Goal: Task Accomplishment & Management: Use online tool/utility

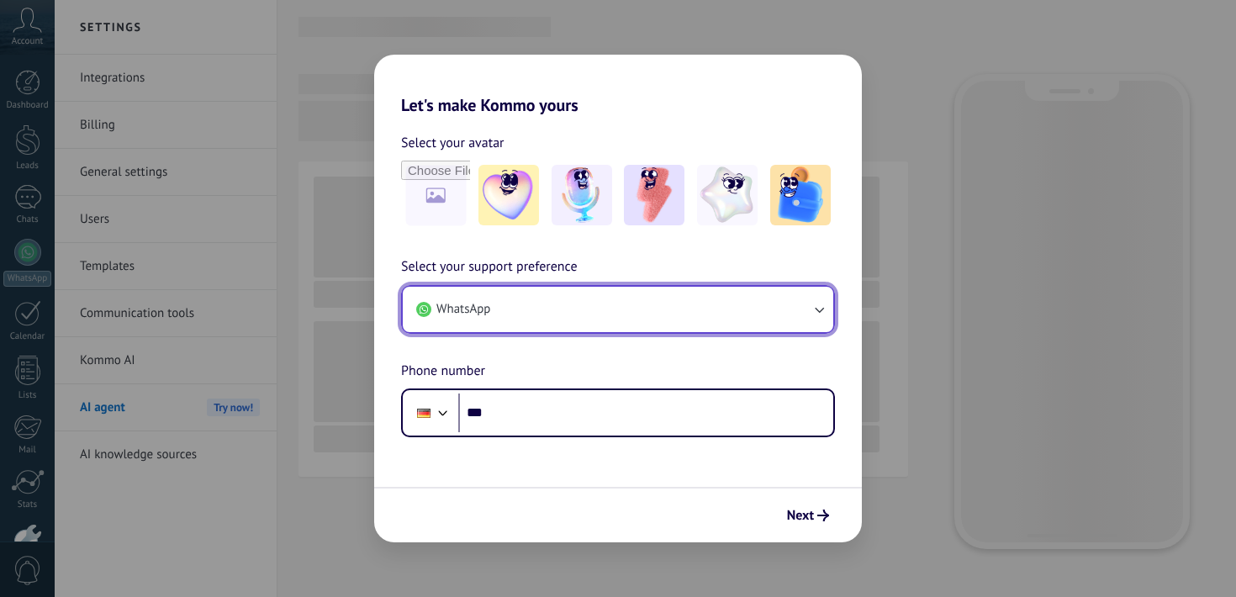
click at [625, 312] on button "WhatsApp" at bounding box center [618, 309] width 430 height 45
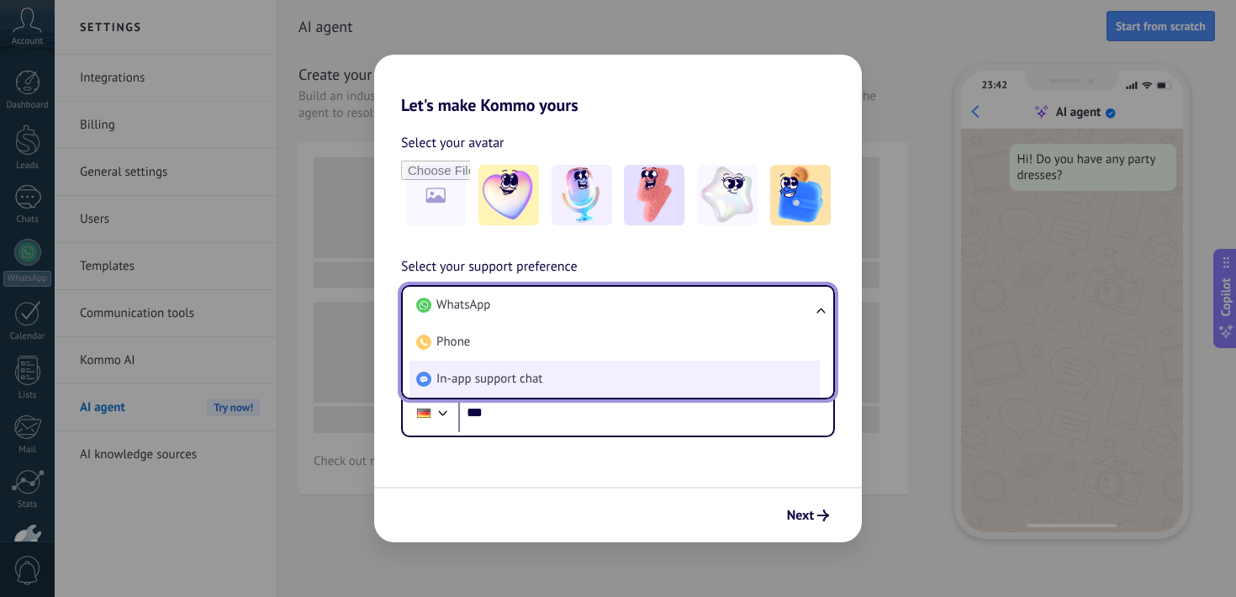
click at [586, 382] on li "In-app support chat" at bounding box center [614, 379] width 410 height 37
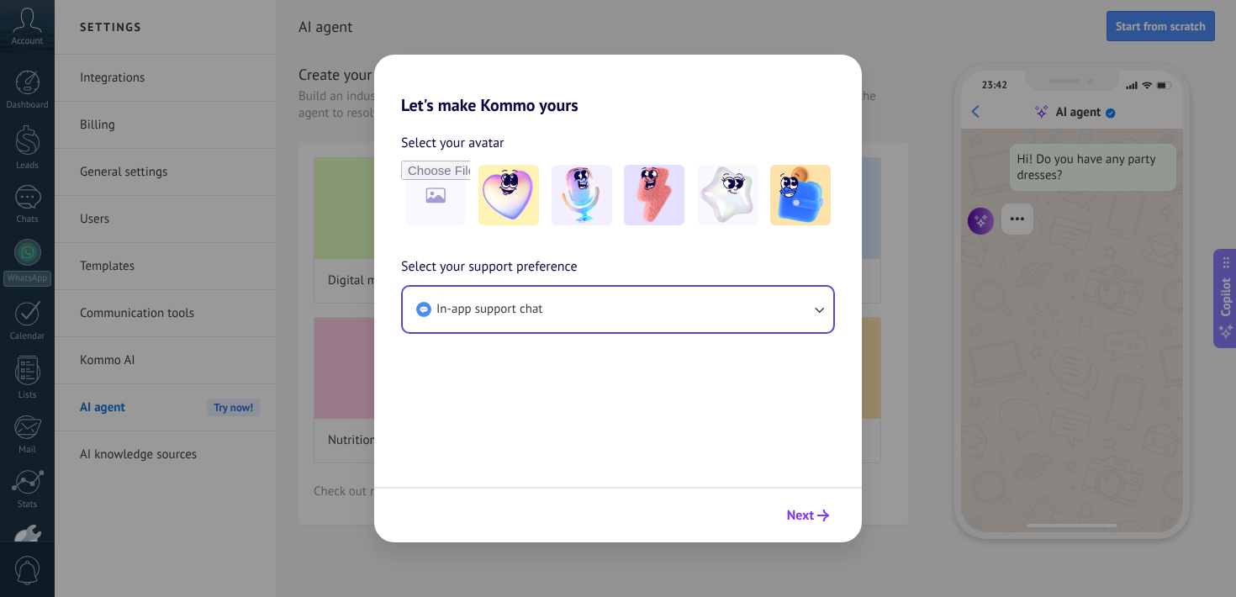
click at [803, 513] on span "Next" at bounding box center [800, 515] width 27 height 12
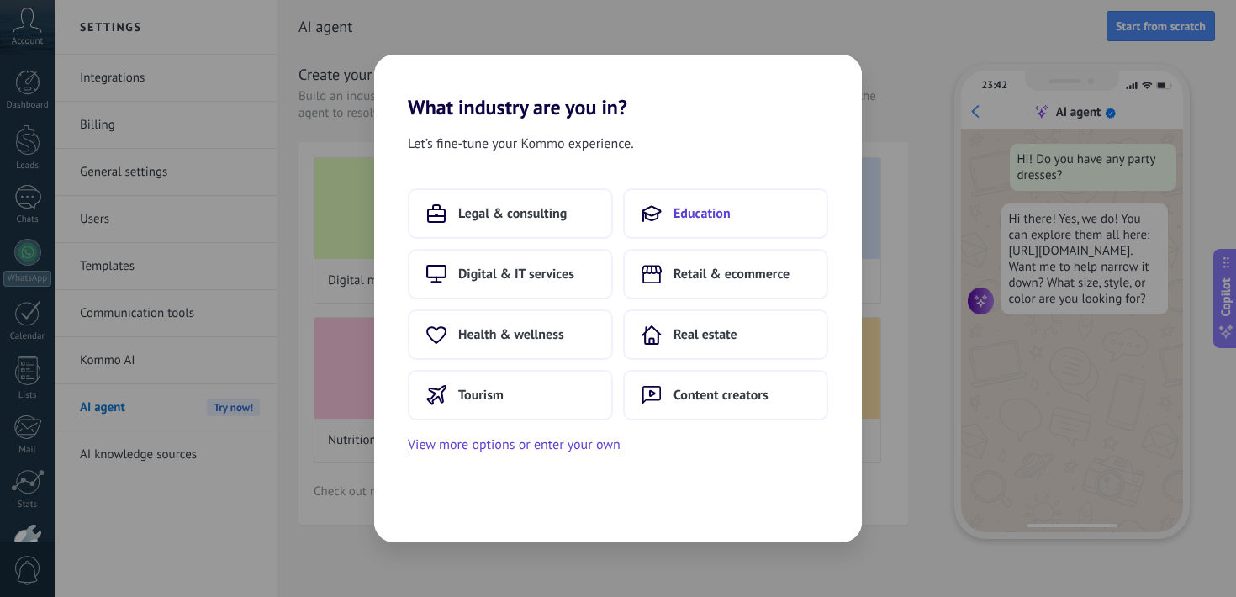
click at [685, 224] on button "Education" at bounding box center [725, 213] width 205 height 50
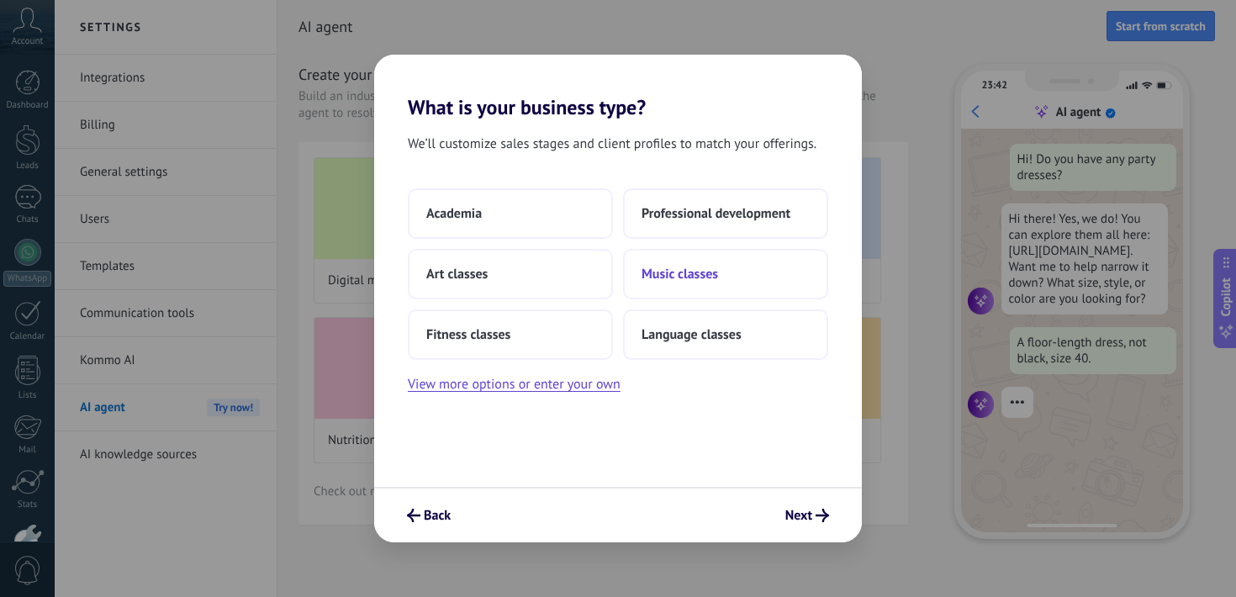
click at [698, 287] on button "Music classes" at bounding box center [725, 274] width 205 height 50
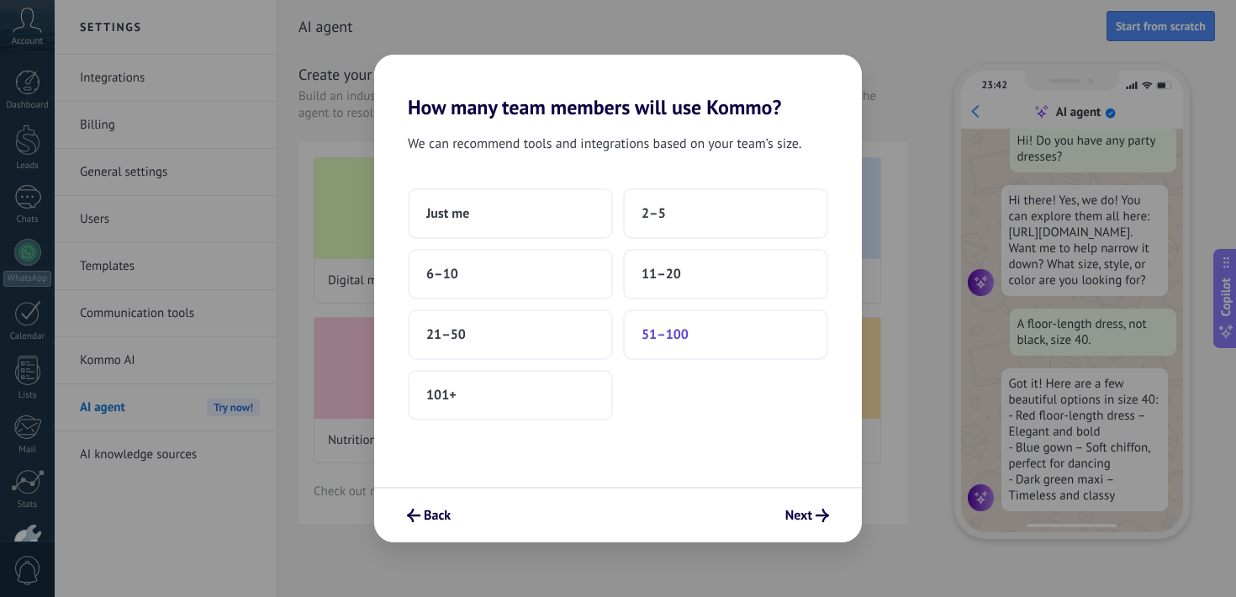
scroll to position [43, 0]
click at [659, 292] on button "11–20" at bounding box center [725, 274] width 205 height 50
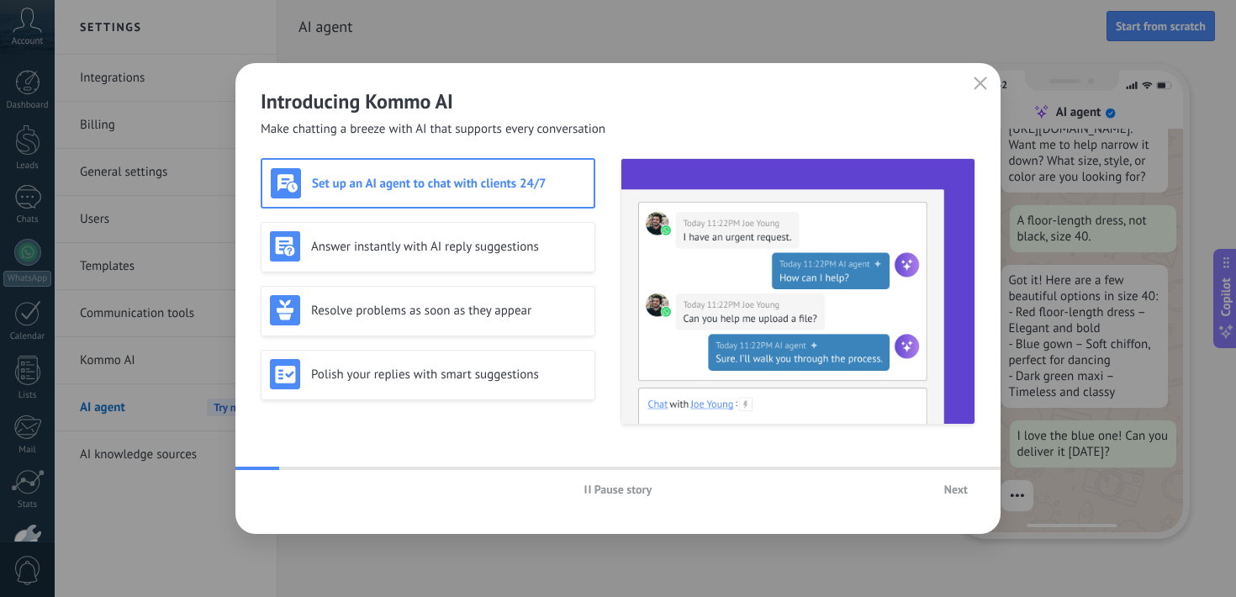
scroll to position [147, 0]
click at [635, 498] on button "Pause story" at bounding box center [618, 489] width 83 height 25
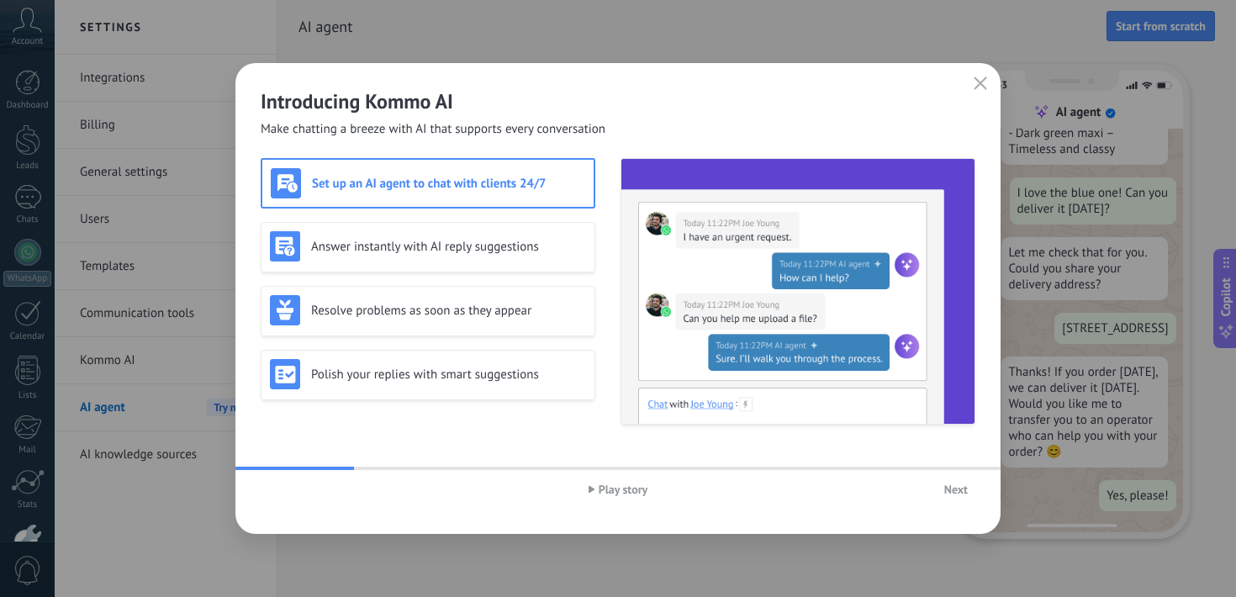
scroll to position [411, 0]
click at [455, 245] on h3 "Answer instantly with AI reply suggestions" at bounding box center [448, 247] width 275 height 16
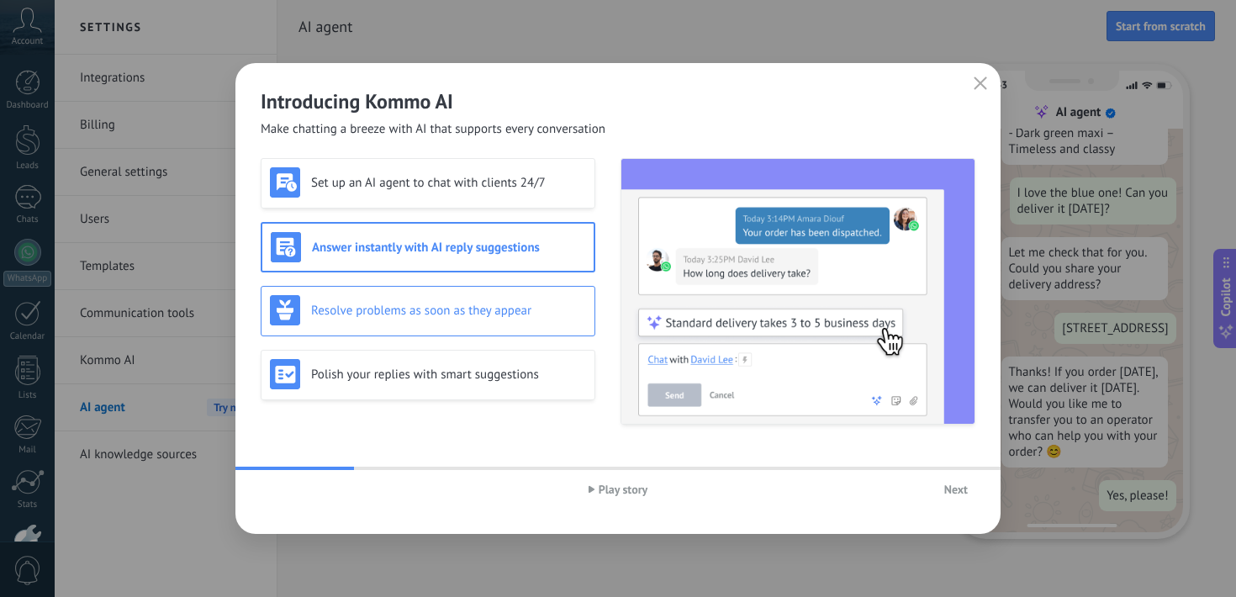
scroll to position [0, 0]
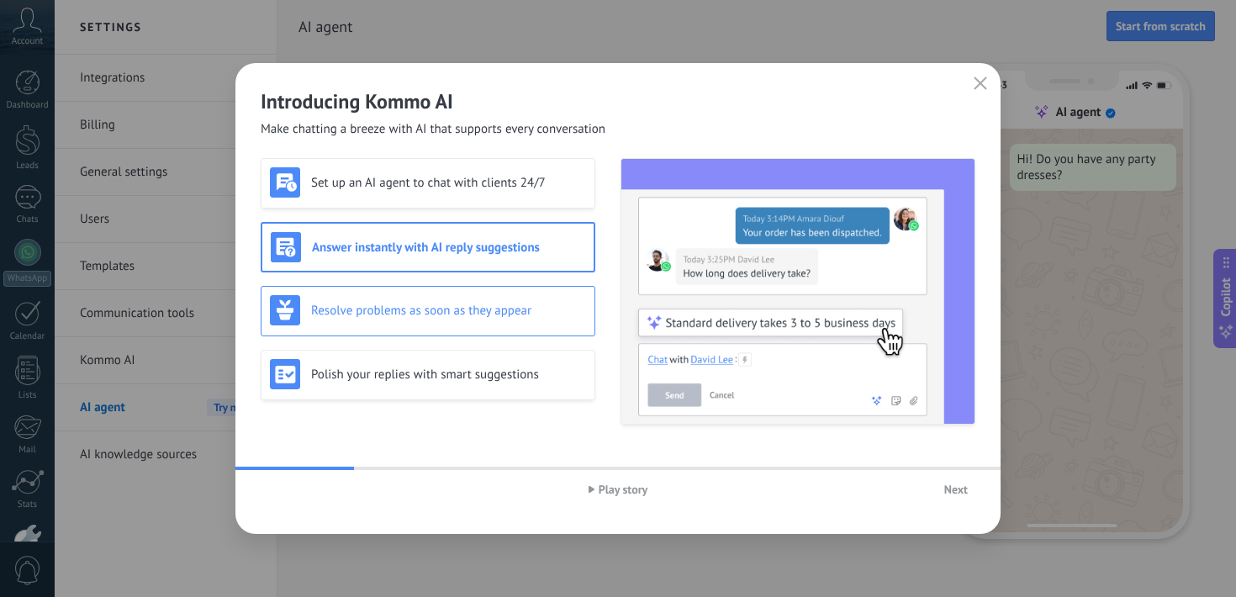
click at [452, 298] on div "Resolve problems as soon as they appear" at bounding box center [428, 310] width 316 height 30
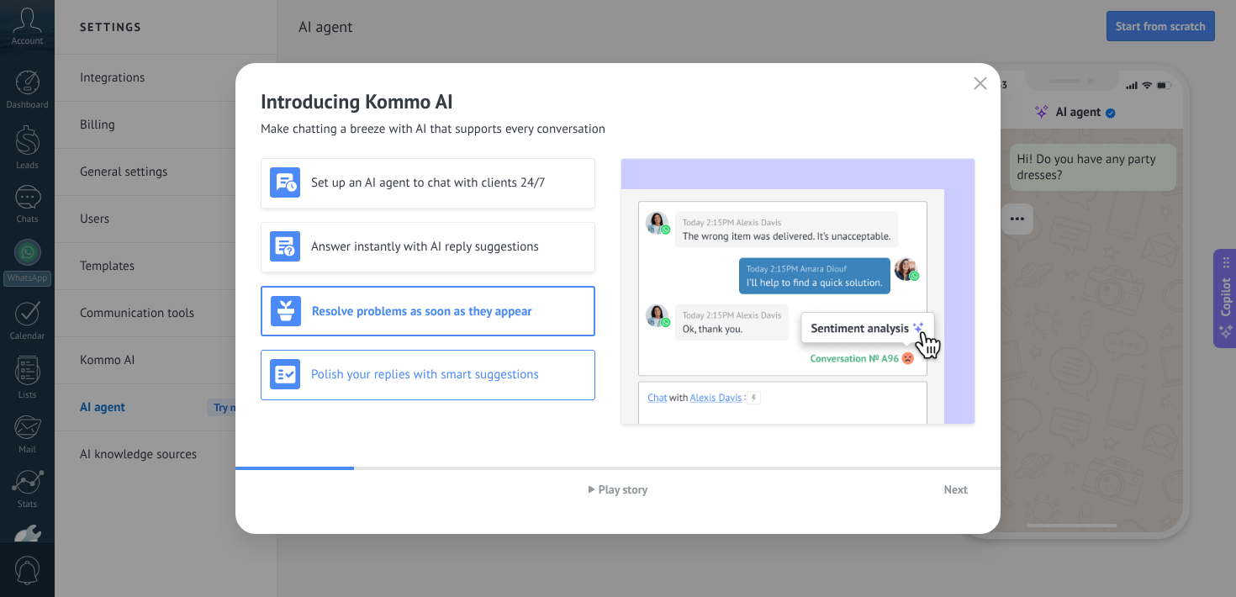
click at [463, 359] on div "Polish your replies with smart suggestions" at bounding box center [428, 374] width 316 height 30
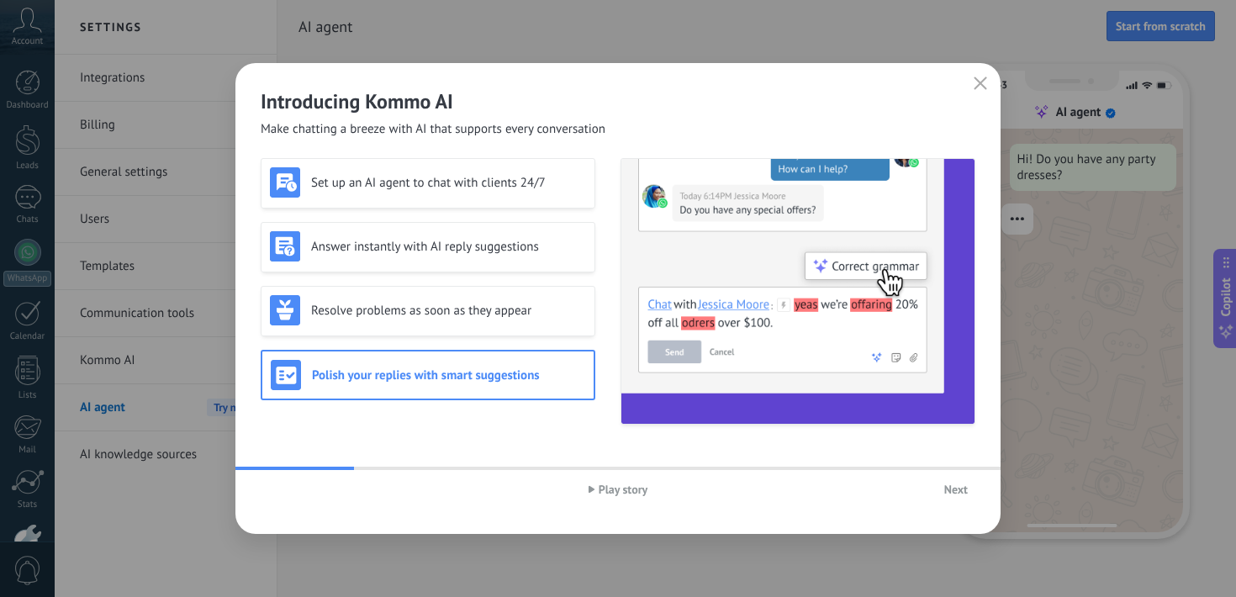
click at [955, 489] on span "Next" at bounding box center [956, 489] width 24 height 12
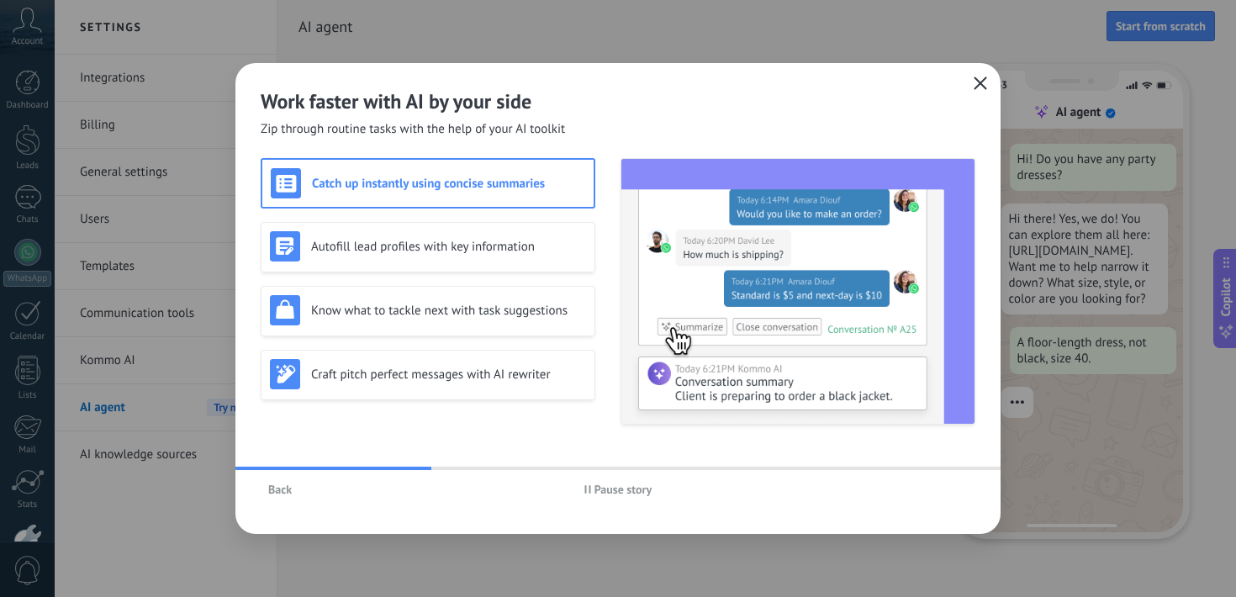
click at [980, 71] on div "Work faster with AI by your side Zip through routine tasks with the help of you…" at bounding box center [617, 298] width 765 height 471
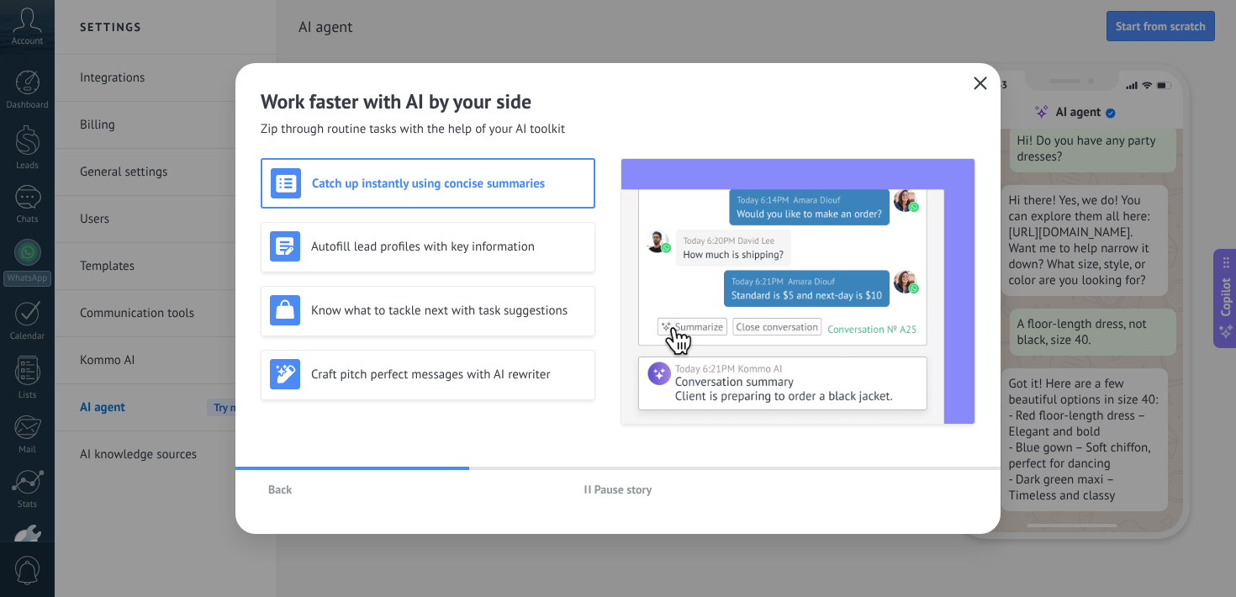
scroll to position [43, 0]
click at [979, 83] on use "button" at bounding box center [980, 82] width 13 height 13
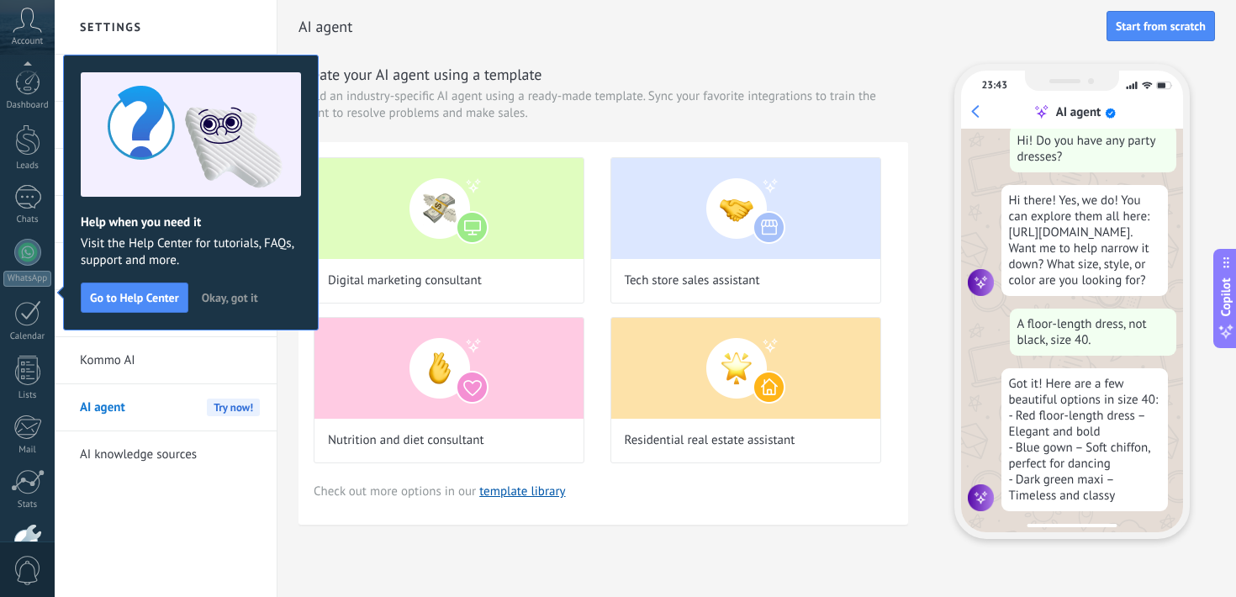
scroll to position [103, 0]
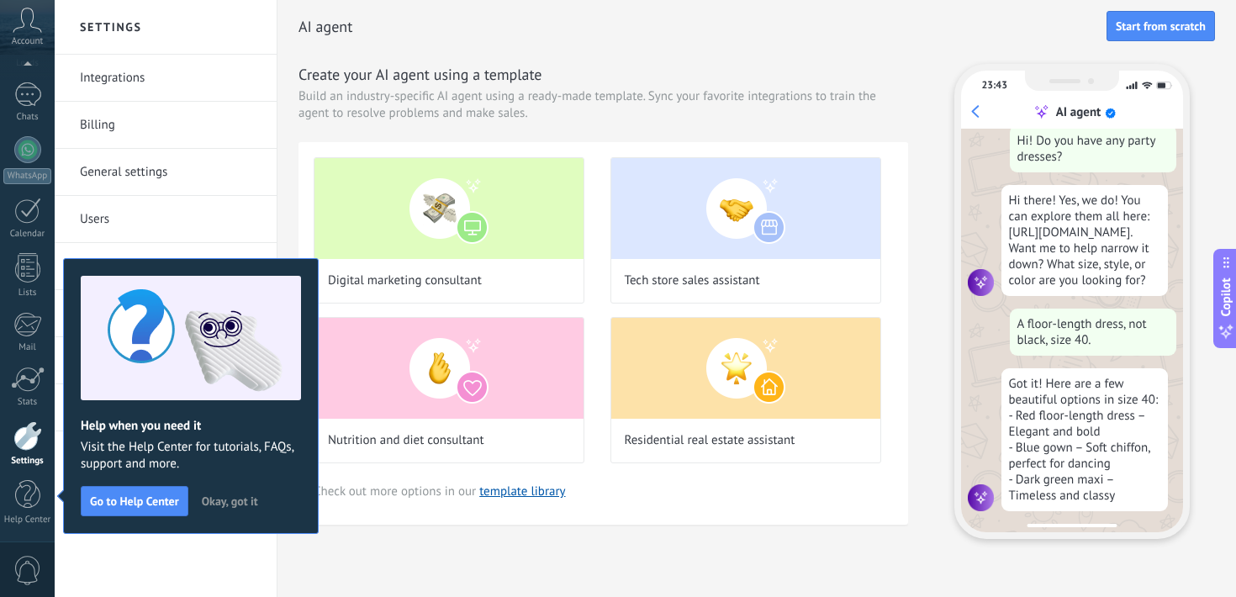
click at [235, 499] on span "Okay, got it" at bounding box center [230, 501] width 56 height 12
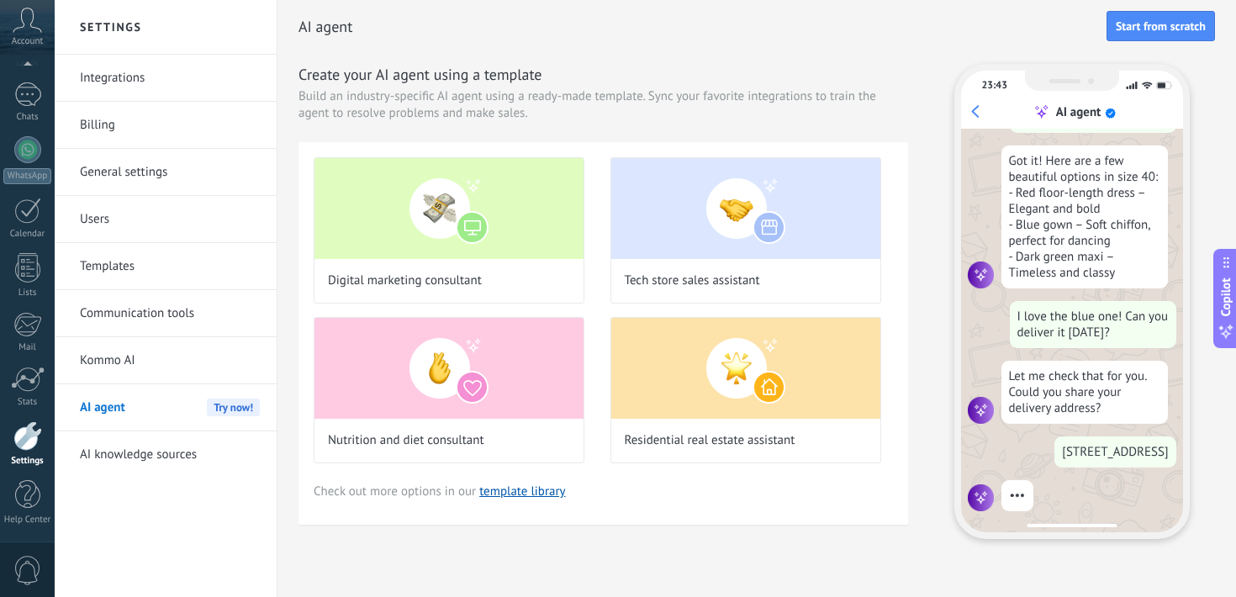
scroll to position [285, 0]
click at [440, 269] on div "Digital marketing consultant" at bounding box center [449, 230] width 271 height 146
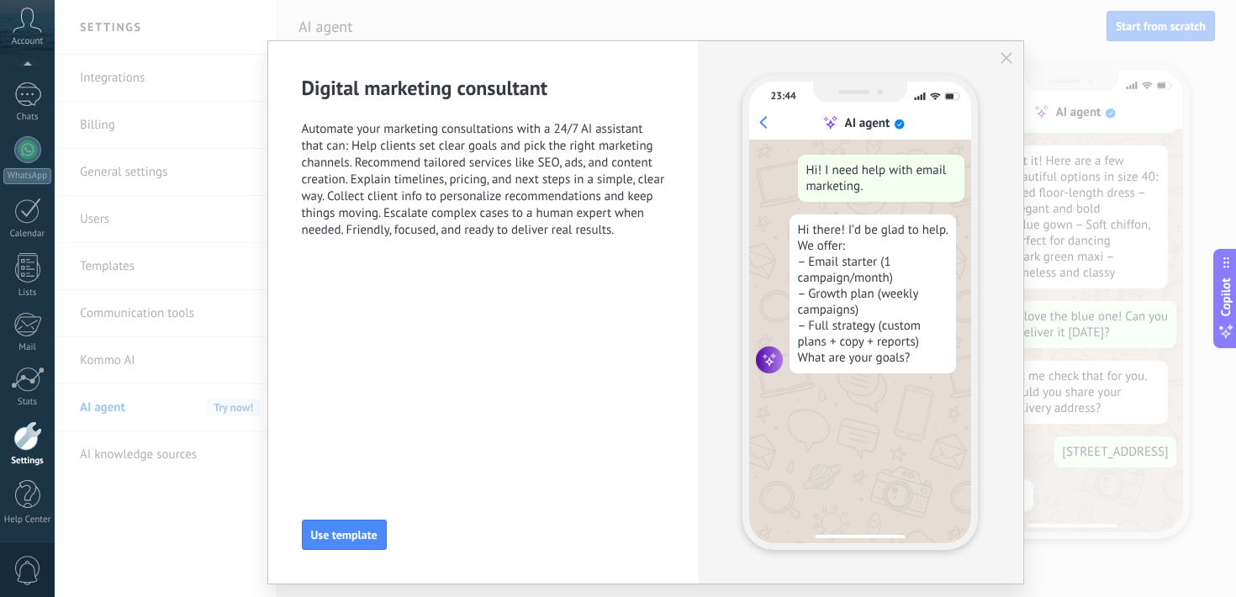
click at [1004, 55] on icon "button" at bounding box center [1006, 58] width 12 height 12
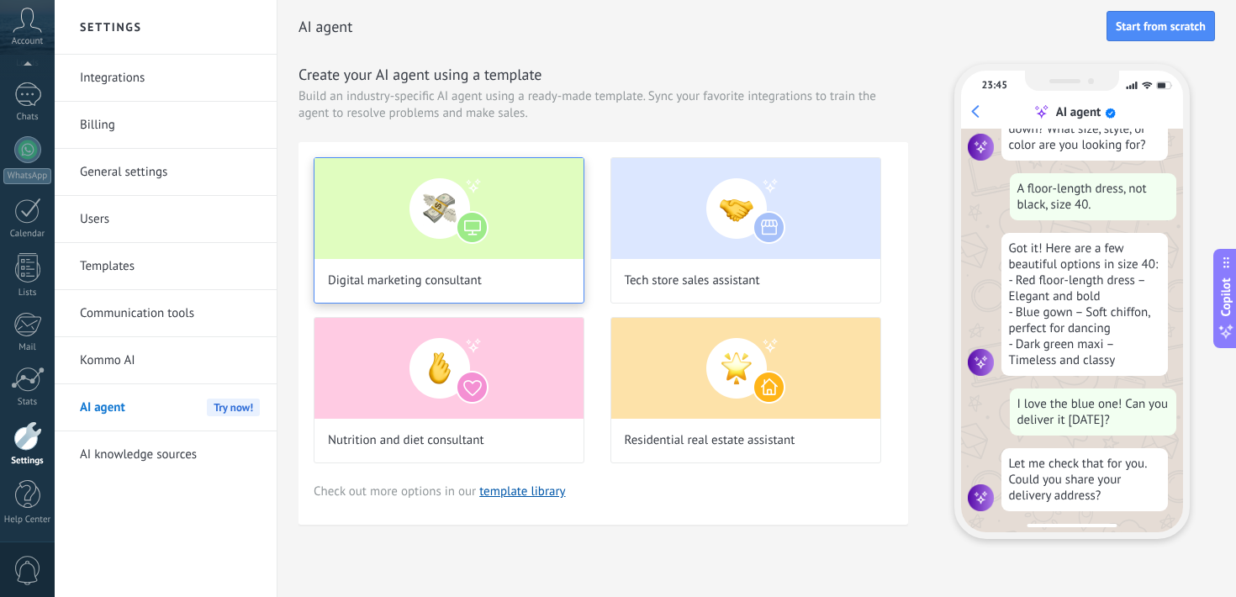
scroll to position [180, 0]
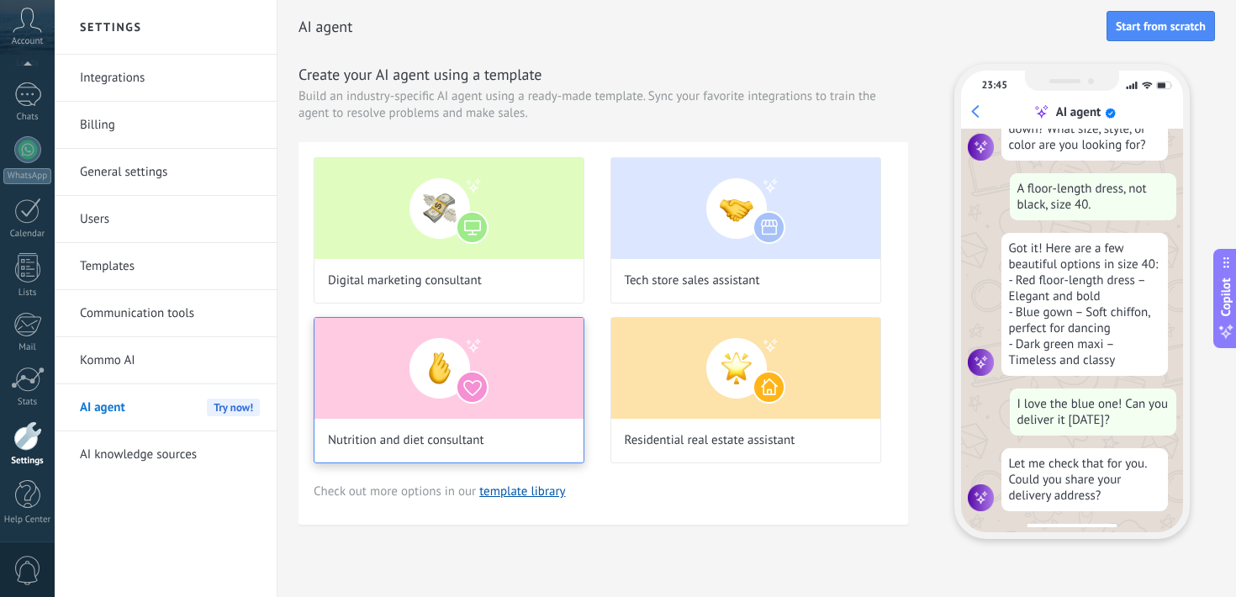
click at [439, 404] on img at bounding box center [448, 368] width 269 height 101
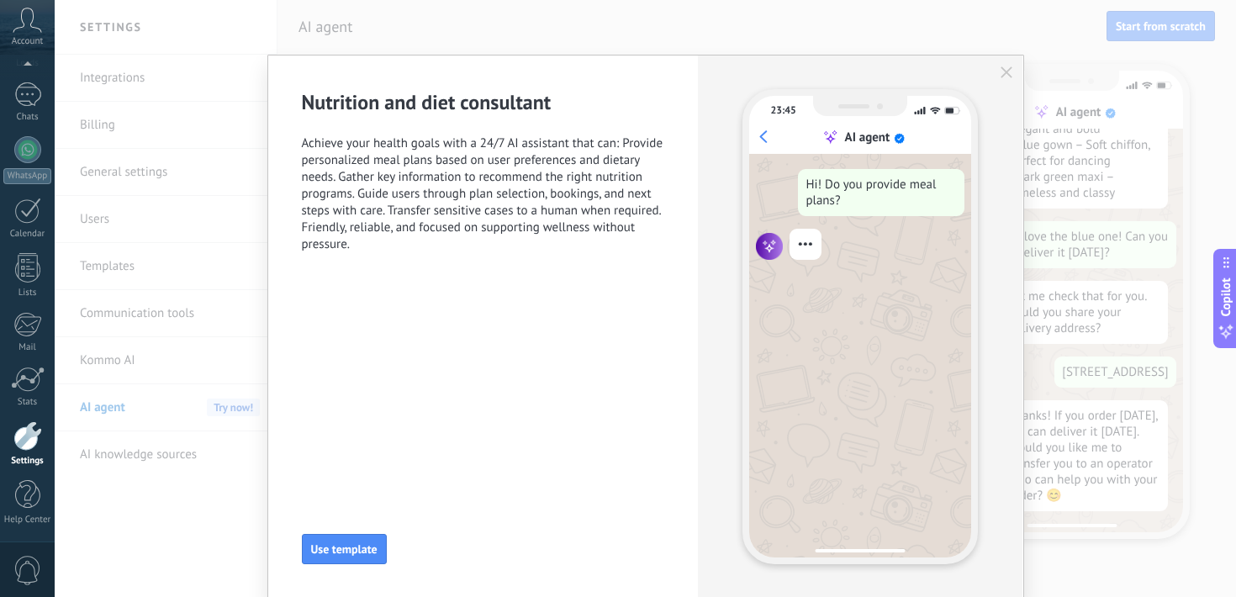
scroll to position [367, 0]
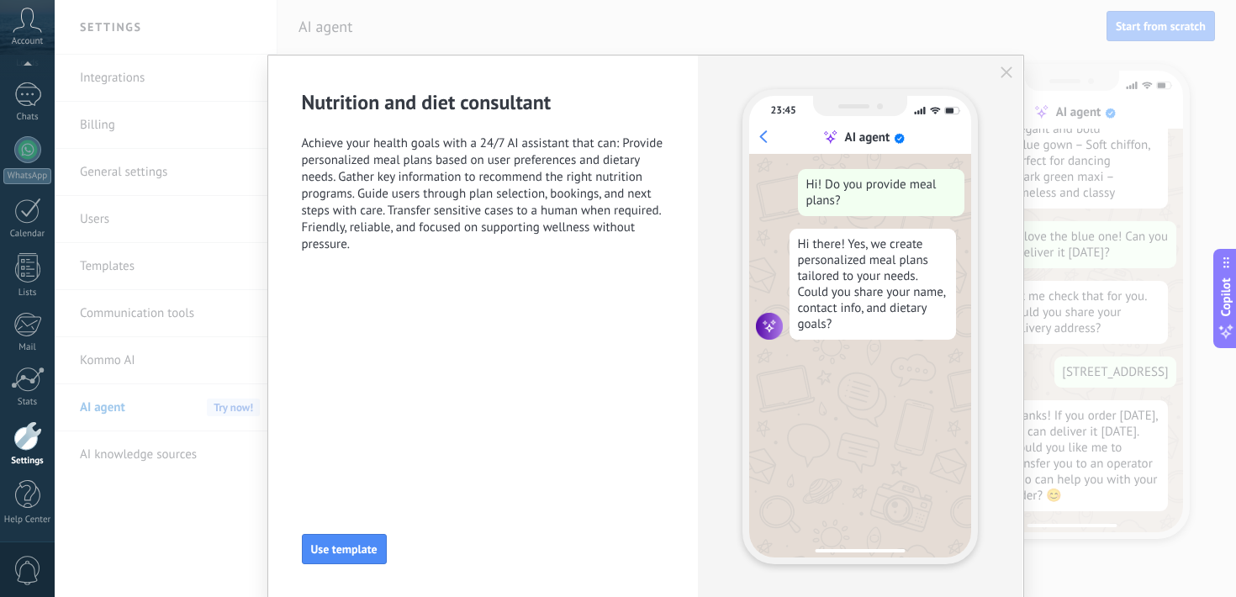
click at [1010, 71] on div "23:45 AI agent Hi! Do you provide meal plans? Hi there! Yes, we create personal…" at bounding box center [860, 326] width 324 height 542
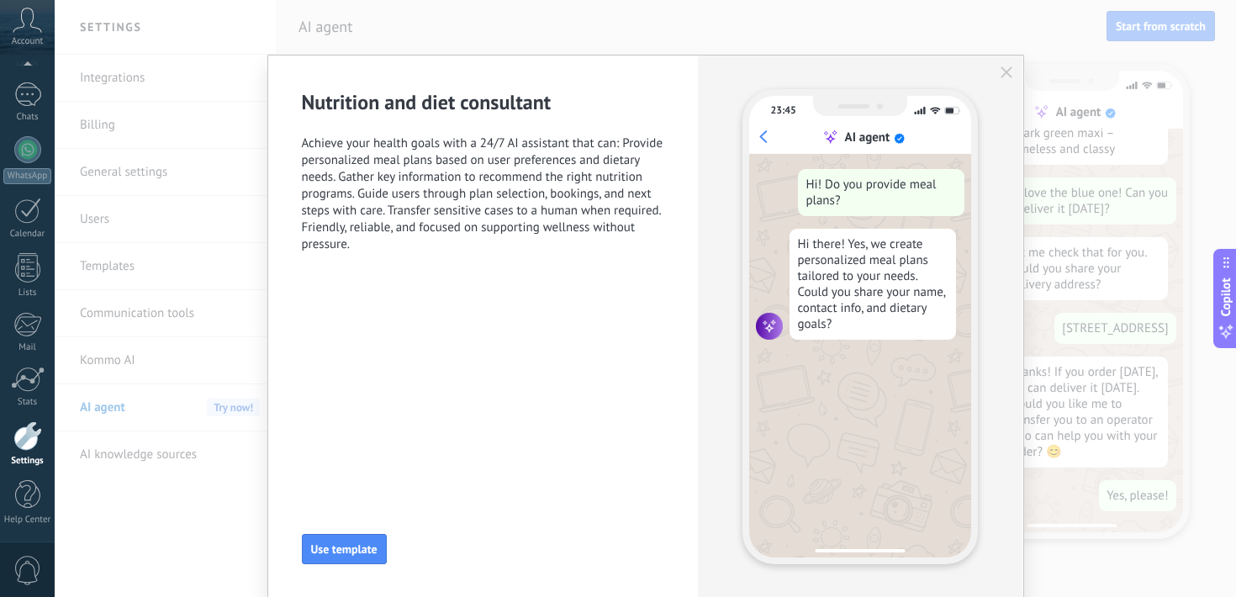
scroll to position [411, 0]
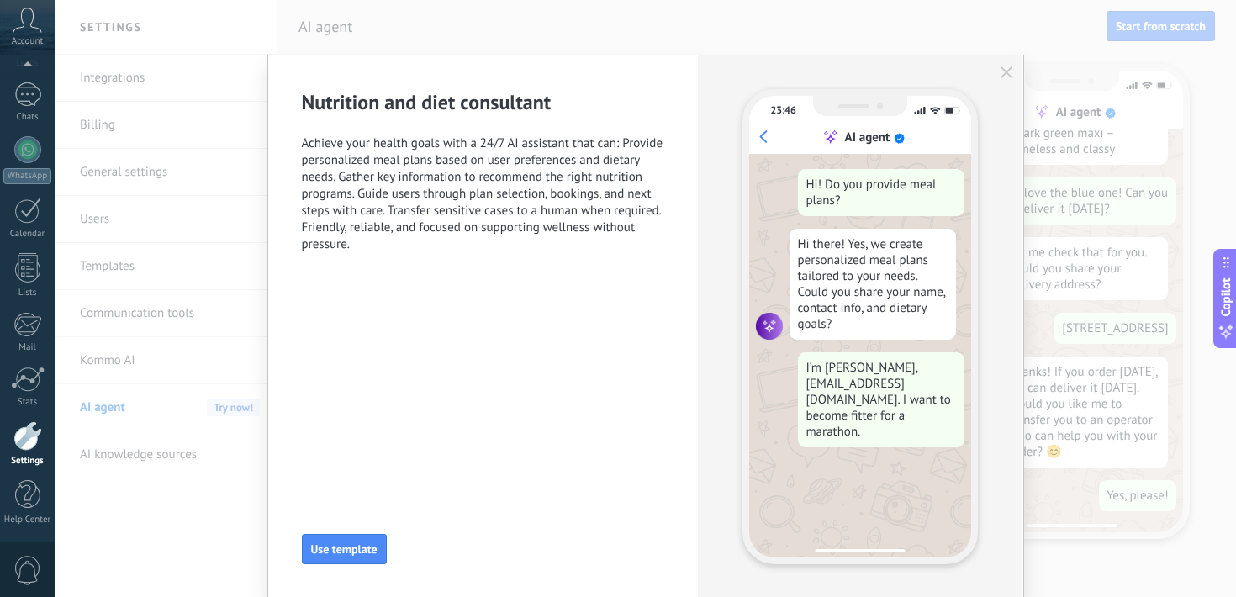
click at [1000, 72] on icon "button" at bounding box center [1006, 72] width 12 height 12
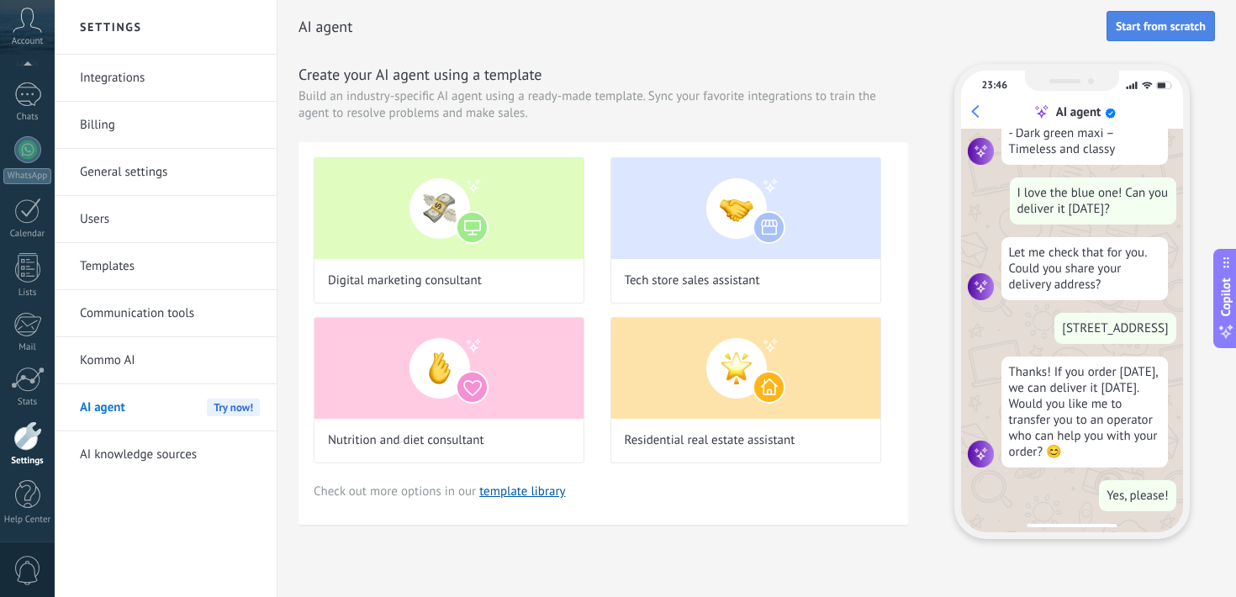
scroll to position [0, 0]
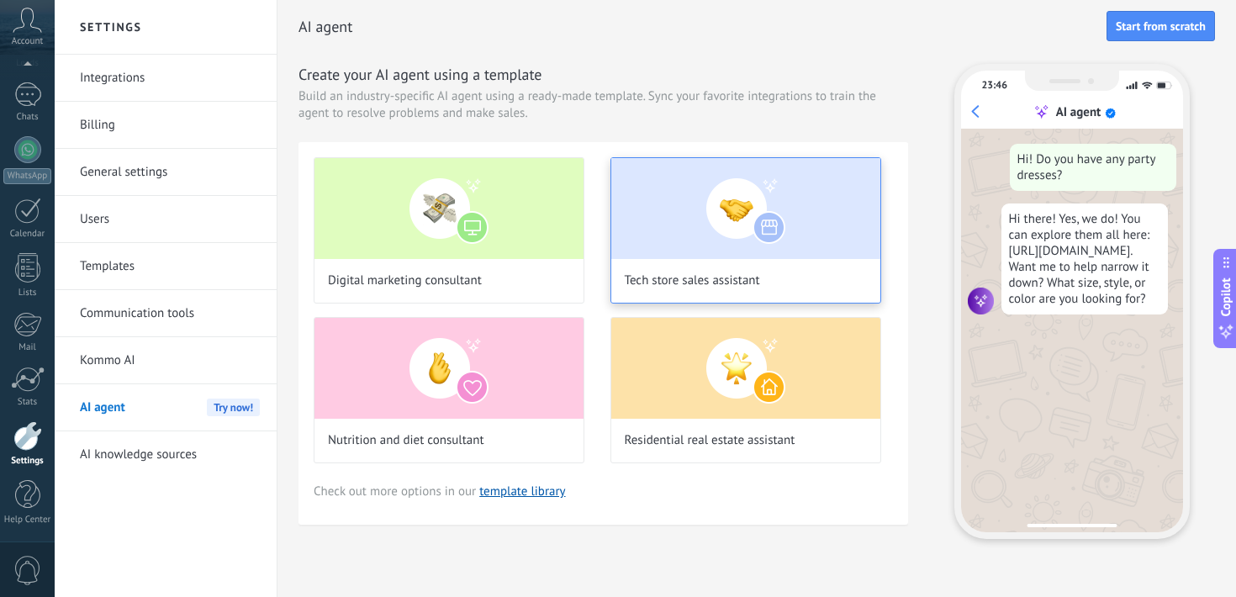
click at [655, 243] on img at bounding box center [745, 208] width 269 height 101
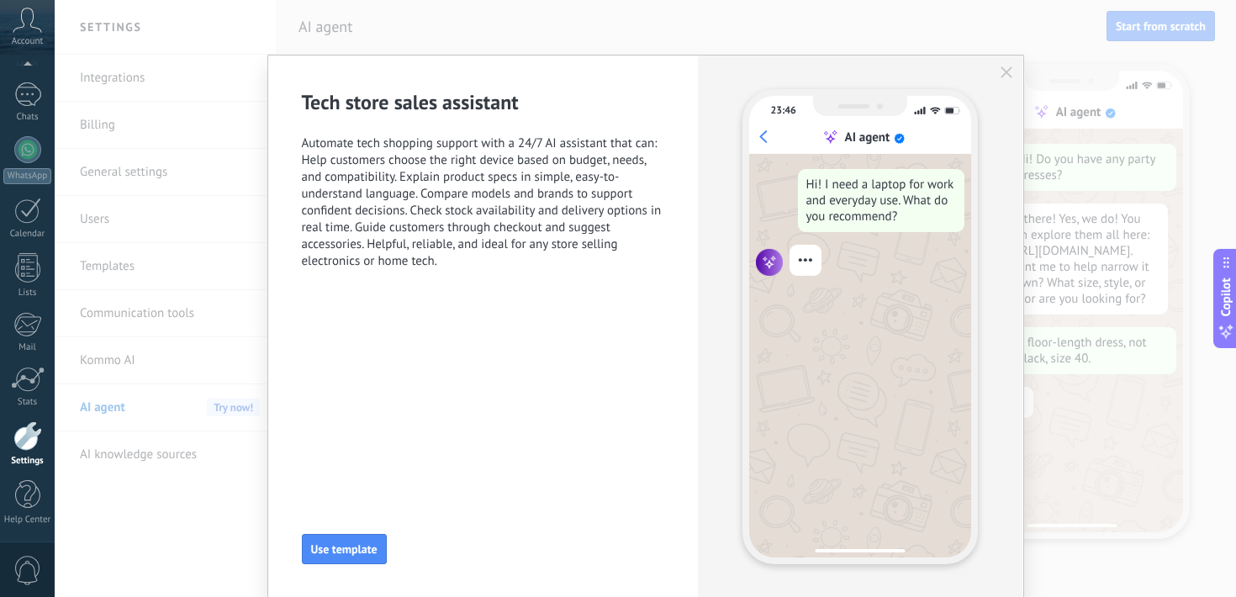
click at [1000, 74] on icon "button" at bounding box center [1006, 72] width 12 height 12
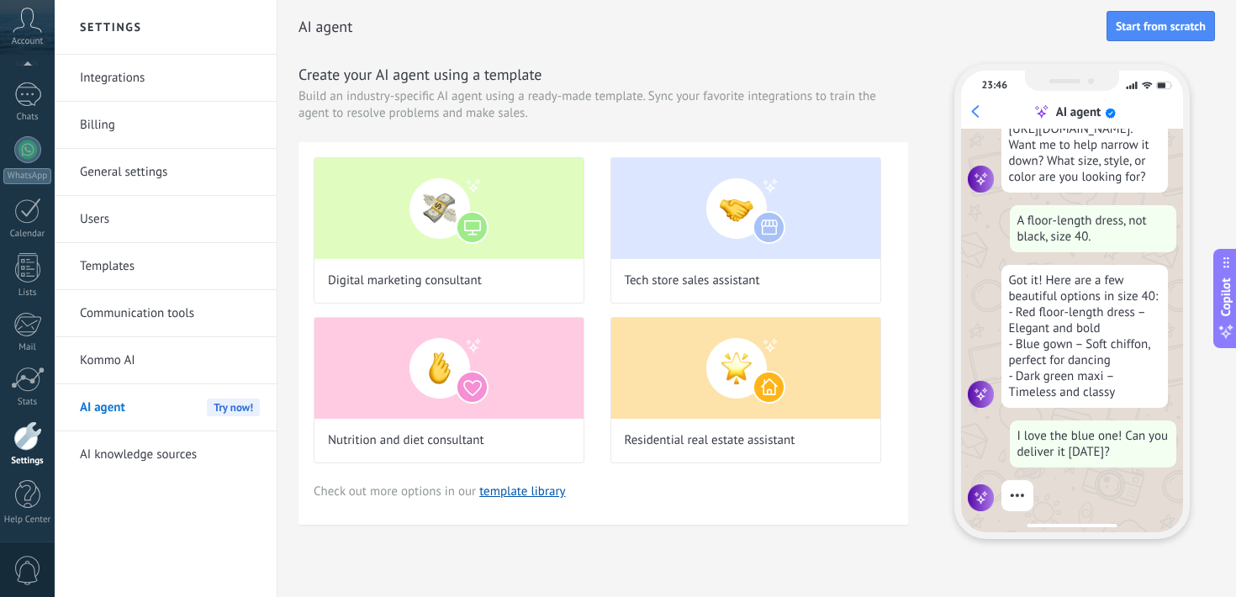
scroll to position [147, 0]
click at [119, 445] on link "AI knowledge sources" at bounding box center [170, 454] width 180 height 47
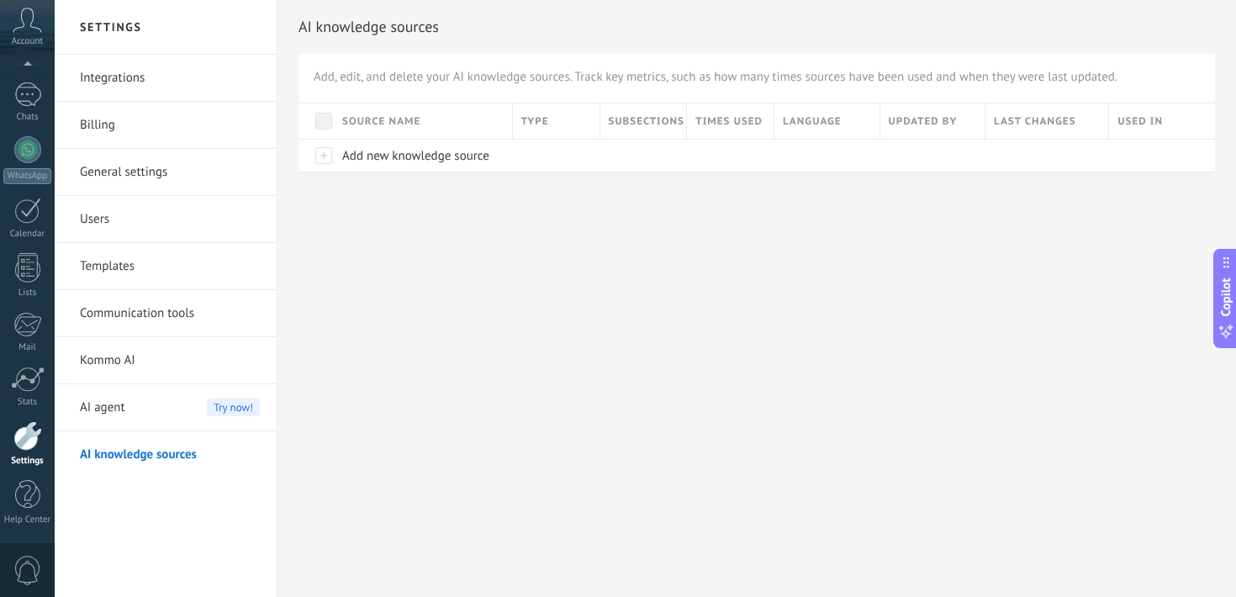
click at [99, 410] on span "AI agent" at bounding box center [102, 407] width 45 height 47
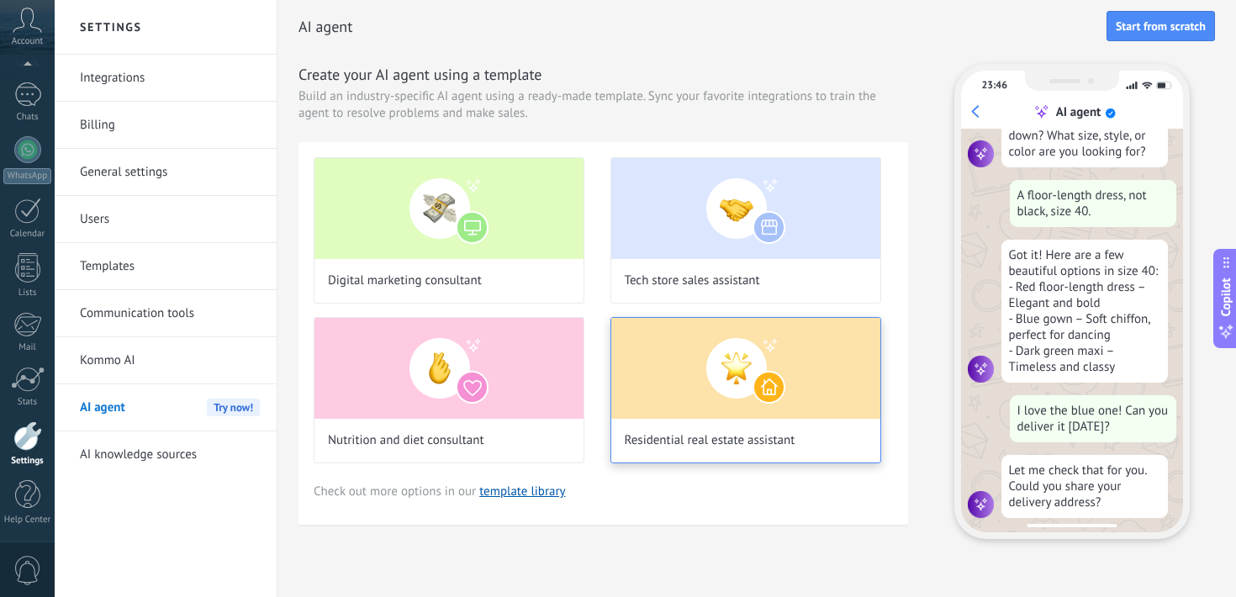
scroll to position [180, 0]
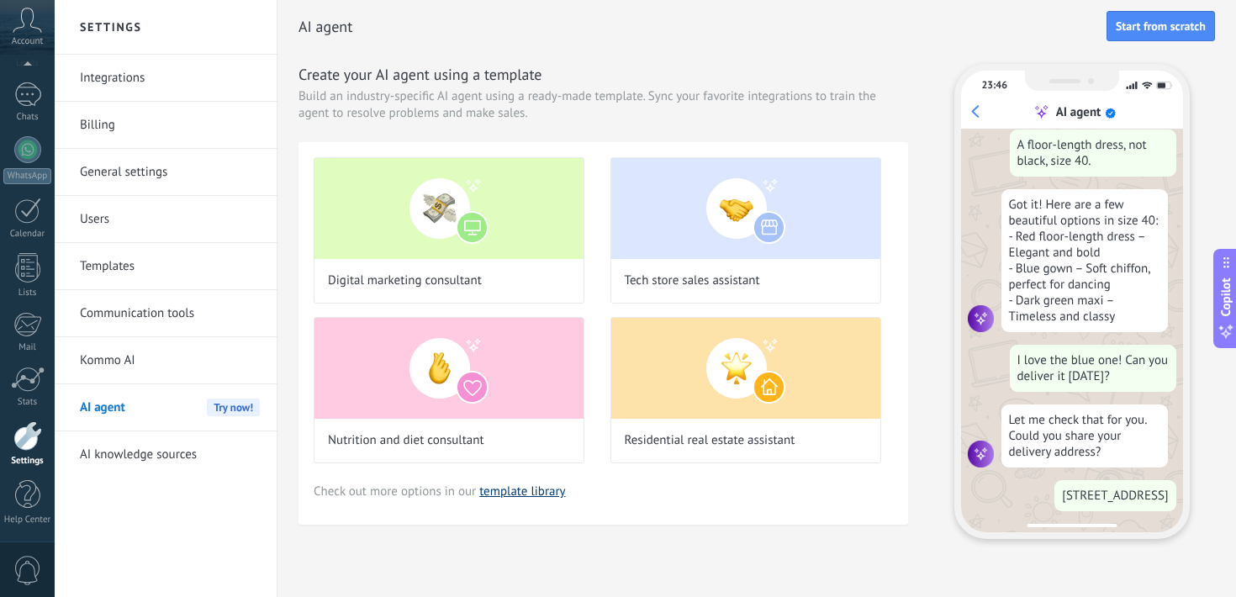
click at [514, 498] on link "template library" at bounding box center [522, 491] width 86 height 16
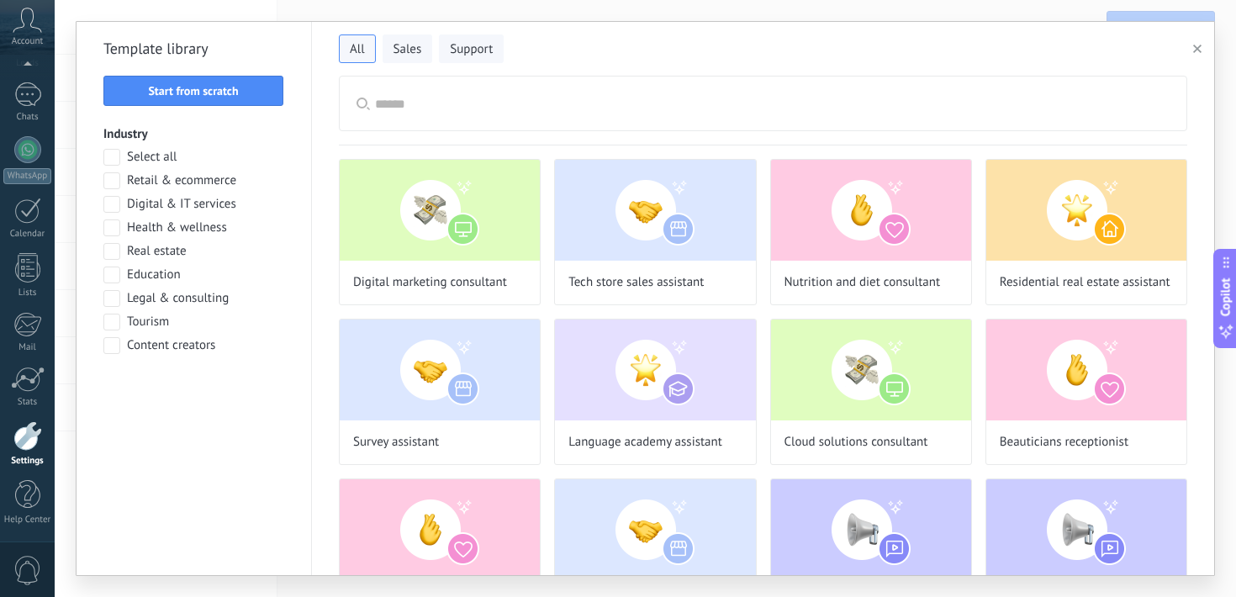
scroll to position [43, 0]
click at [1196, 48] on icon "button" at bounding box center [1197, 49] width 8 height 8
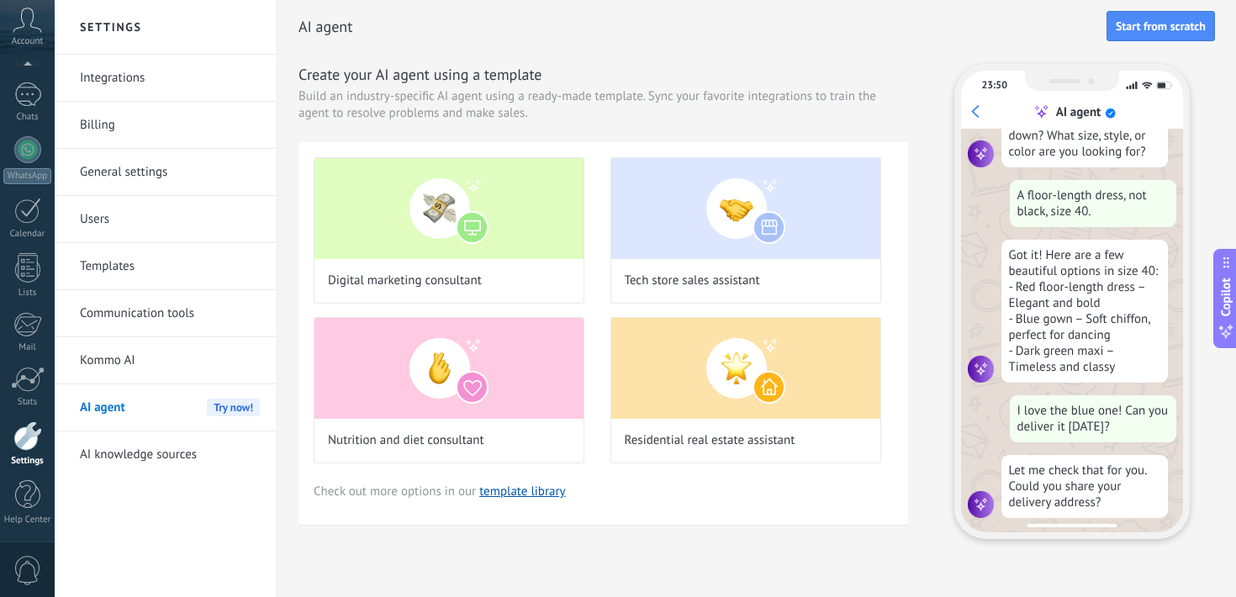
scroll to position [180, 0]
